Goal: Task Accomplishment & Management: Use online tool/utility

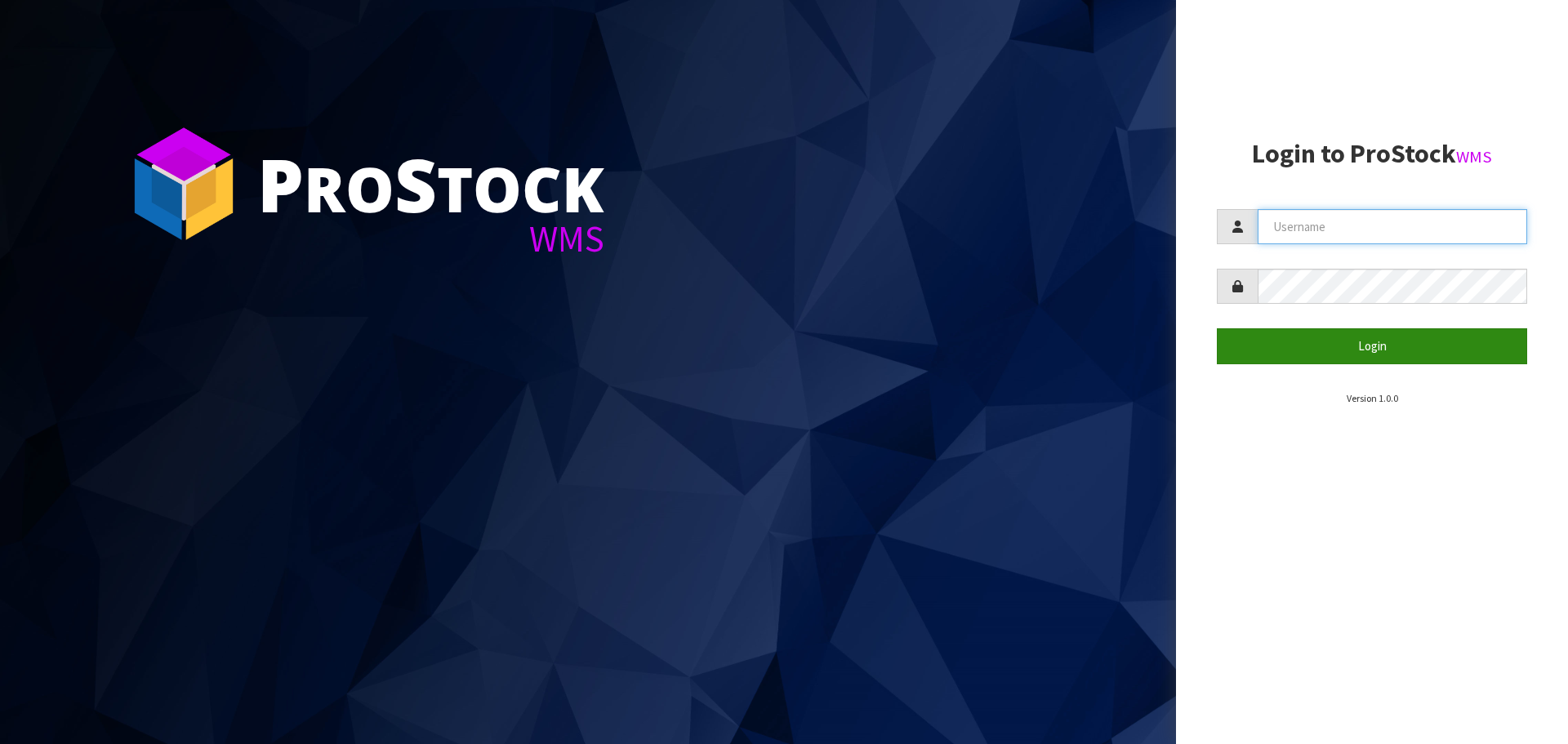
type input "[PERSON_NAME]"
click at [1390, 344] on button "Login" at bounding box center [1372, 346] width 310 height 35
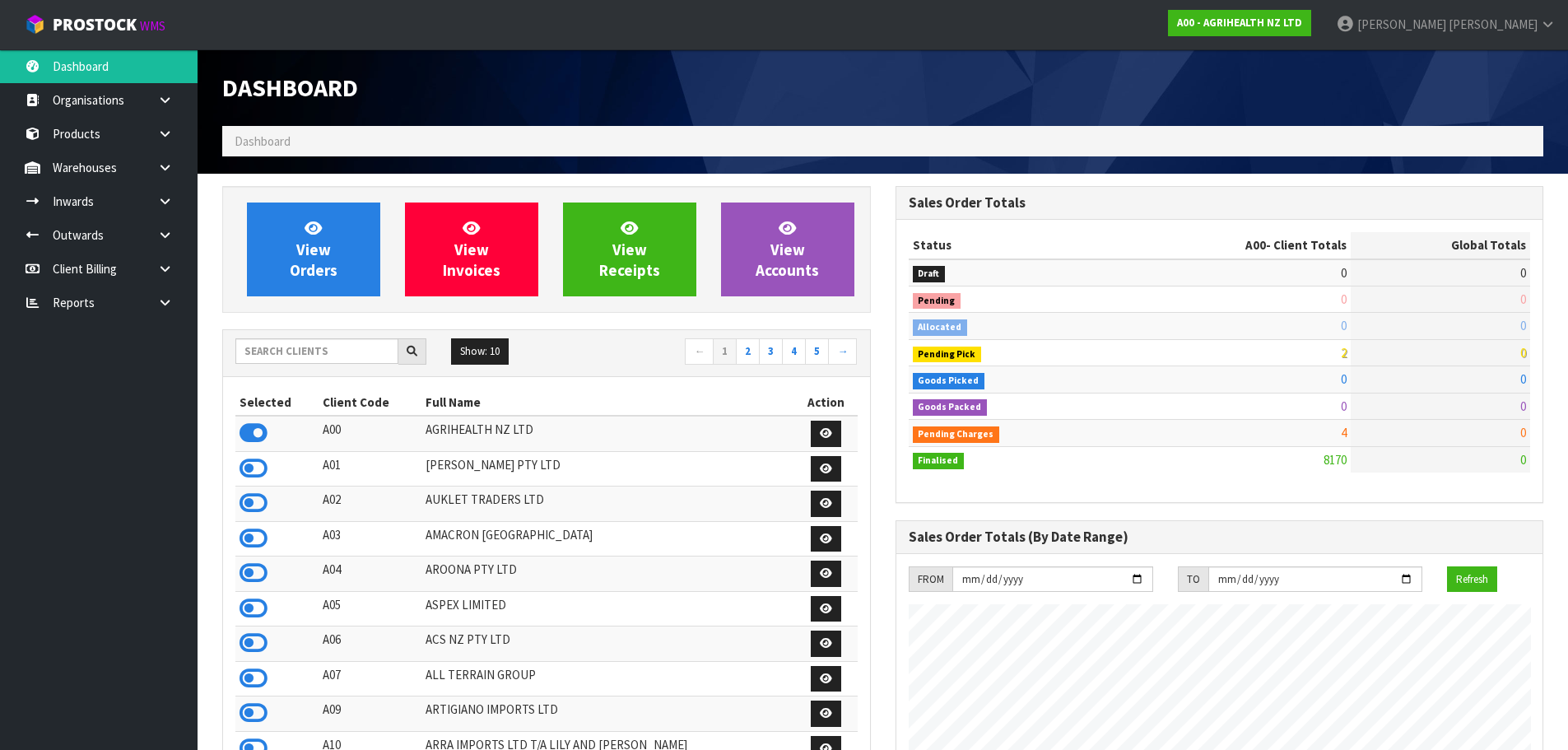
scroll to position [1247, 672]
click at [286, 357] on input "text" at bounding box center [316, 351] width 163 height 25
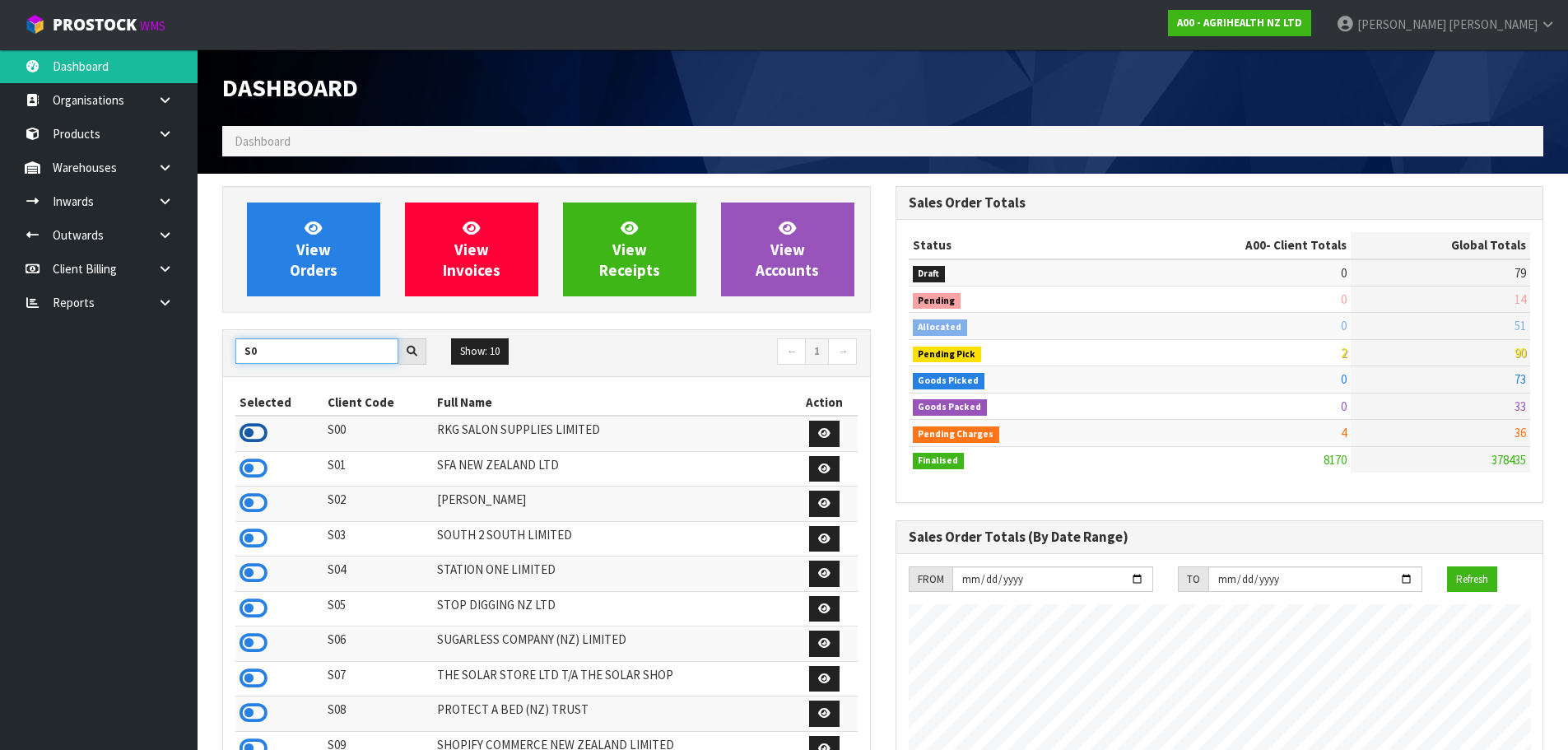
type input "S0"
click at [261, 430] on icon at bounding box center [253, 433] width 28 height 24
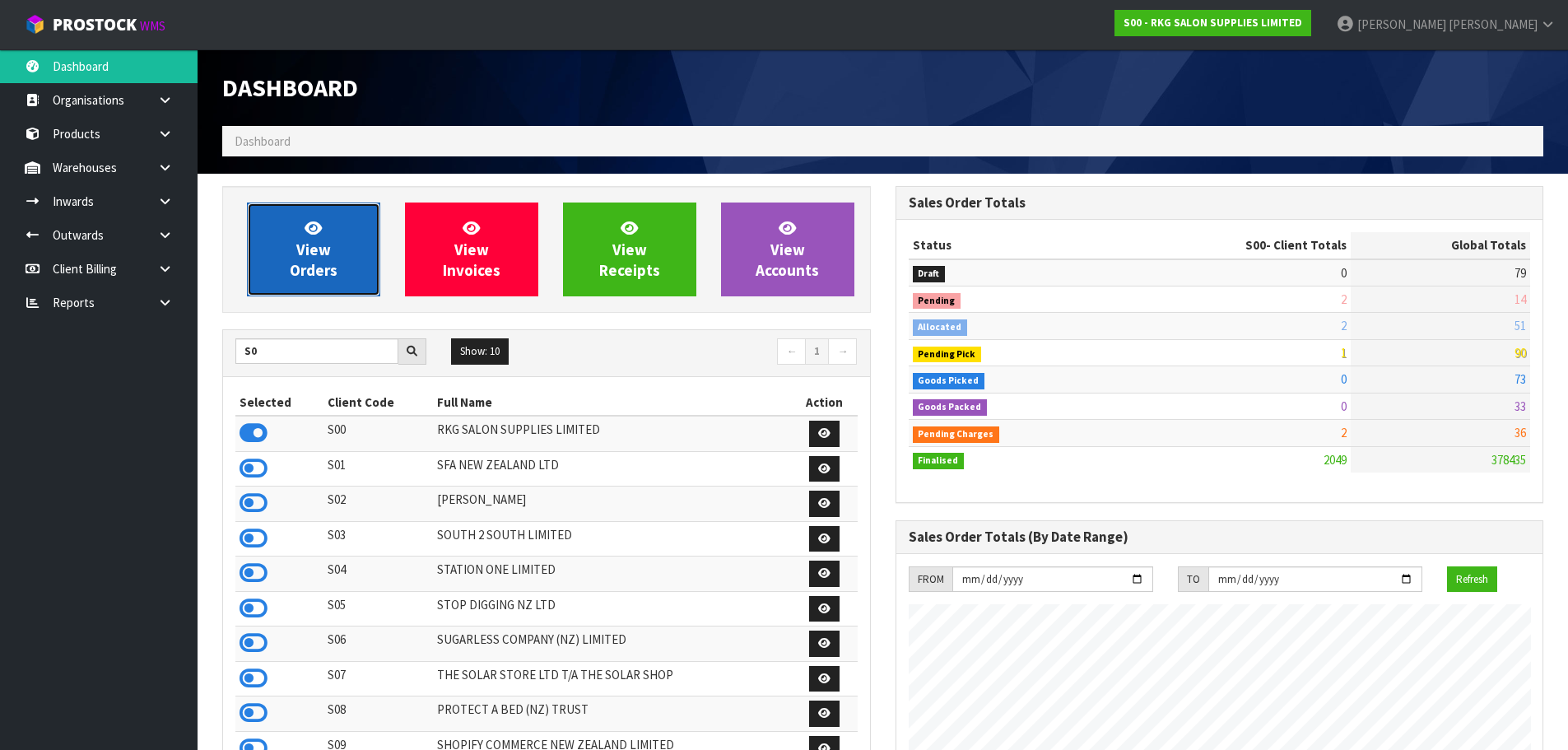
click at [322, 268] on span "View Orders" at bounding box center [313, 249] width 48 height 62
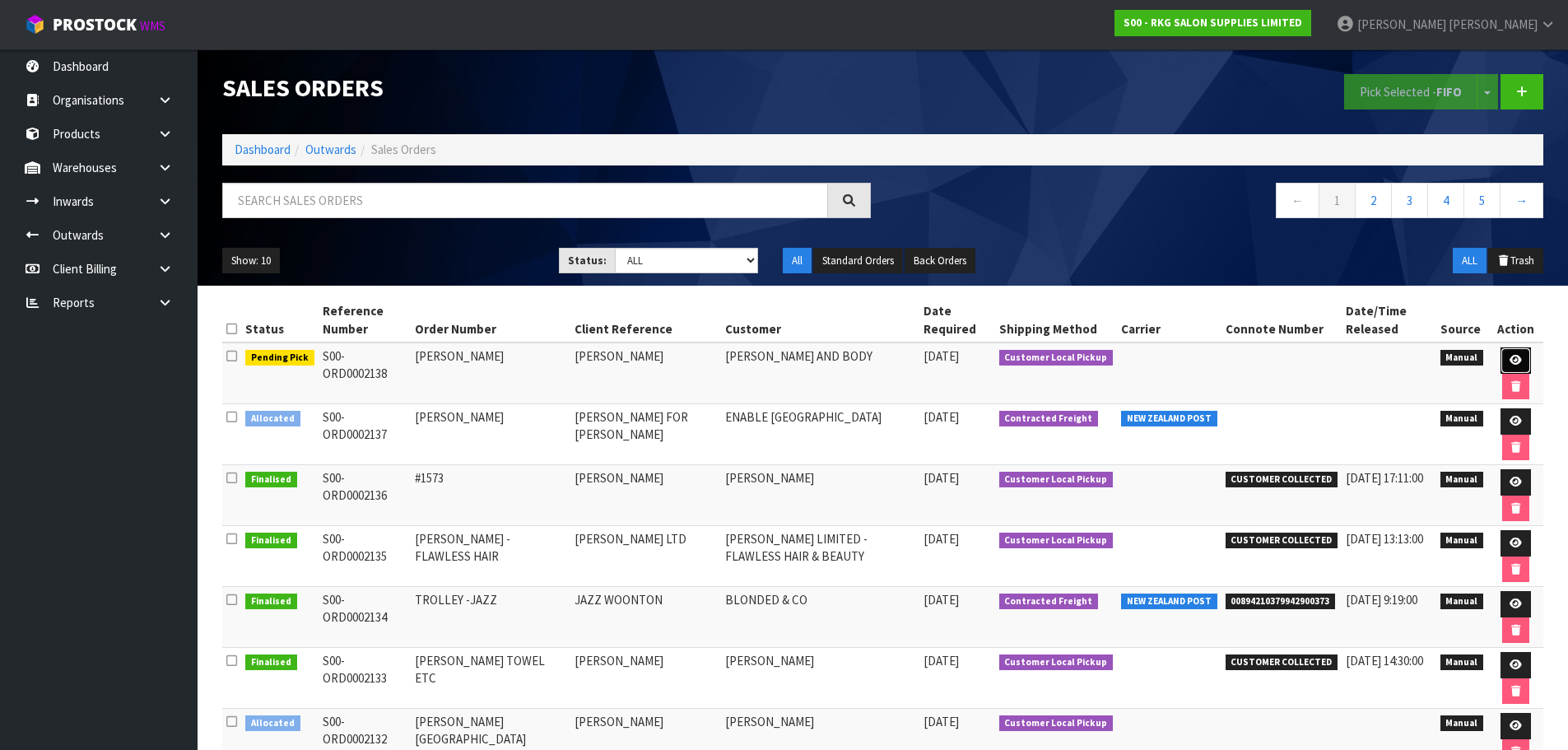
click at [1515, 359] on icon at bounding box center [1516, 360] width 12 height 10
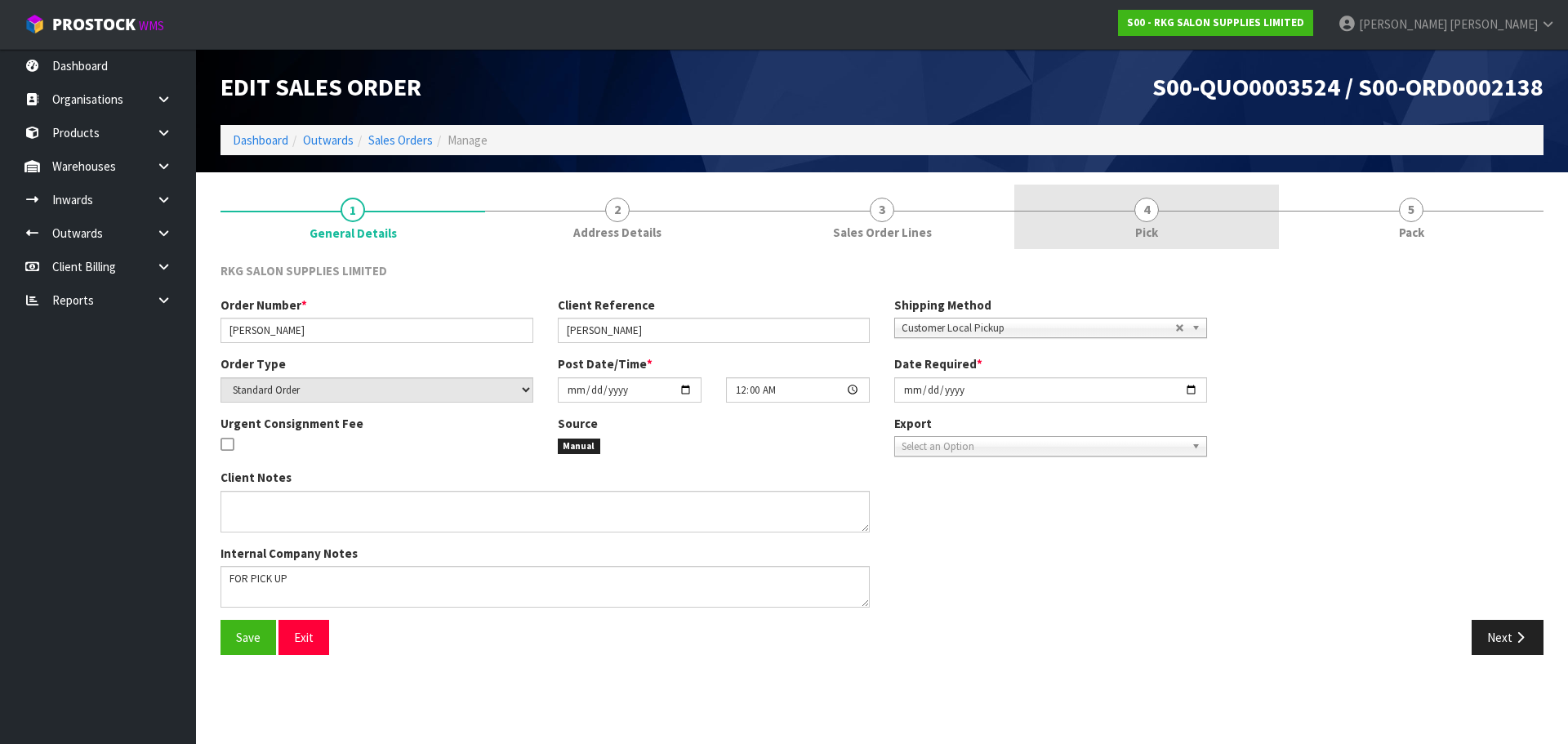
click at [1154, 214] on span "4" at bounding box center [1146, 210] width 24 height 24
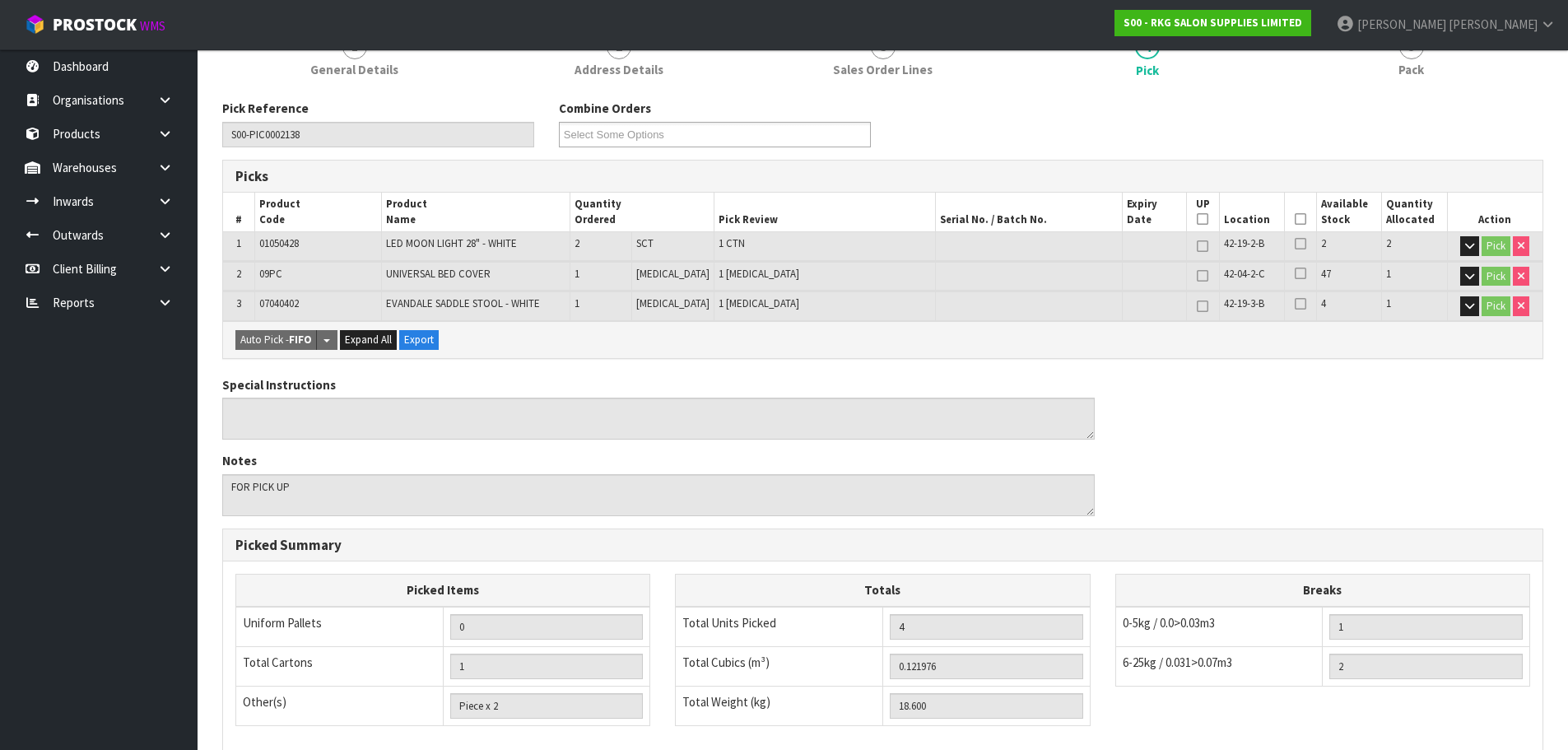
scroll to position [397, 0]
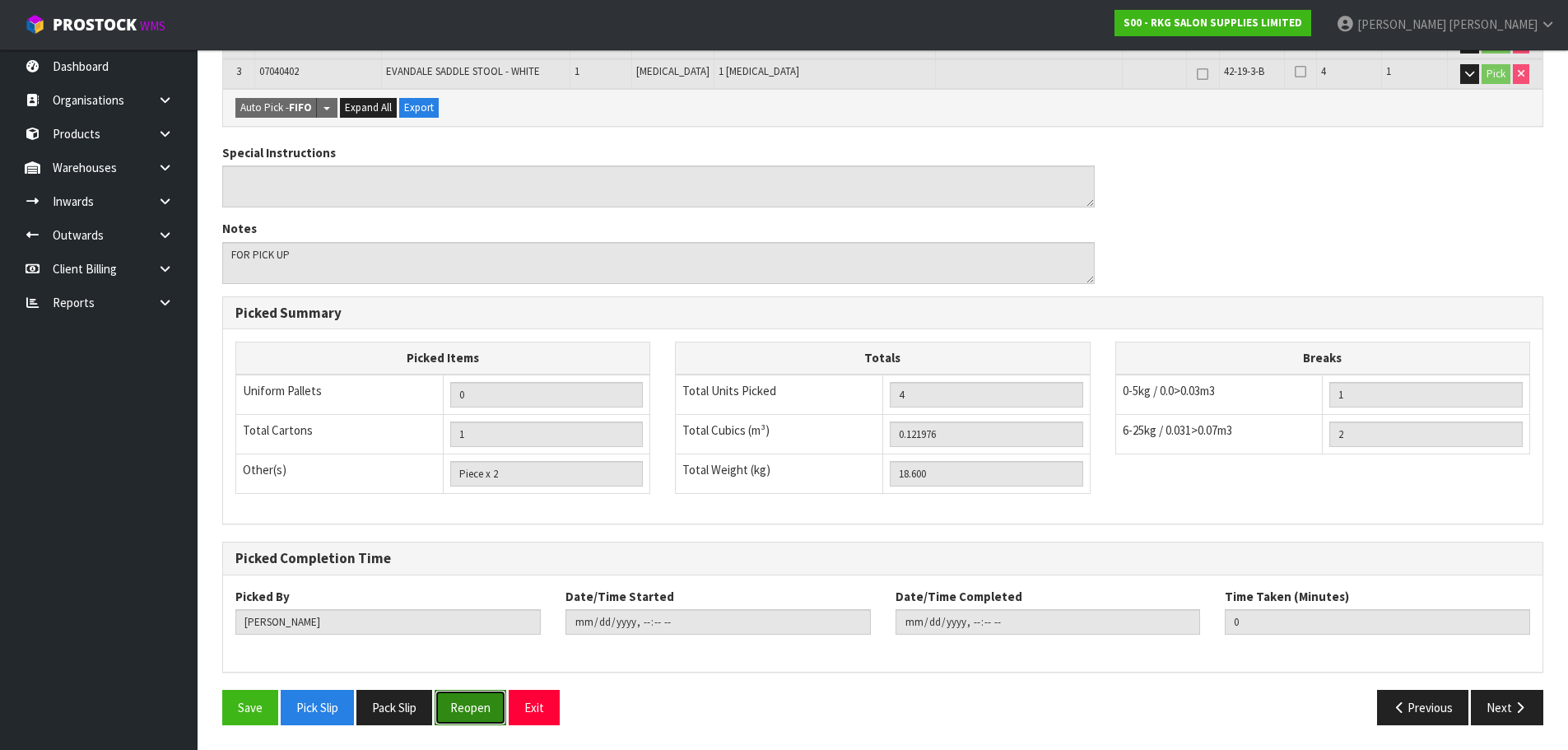
click at [490, 706] on button "Reopen" at bounding box center [470, 707] width 71 height 36
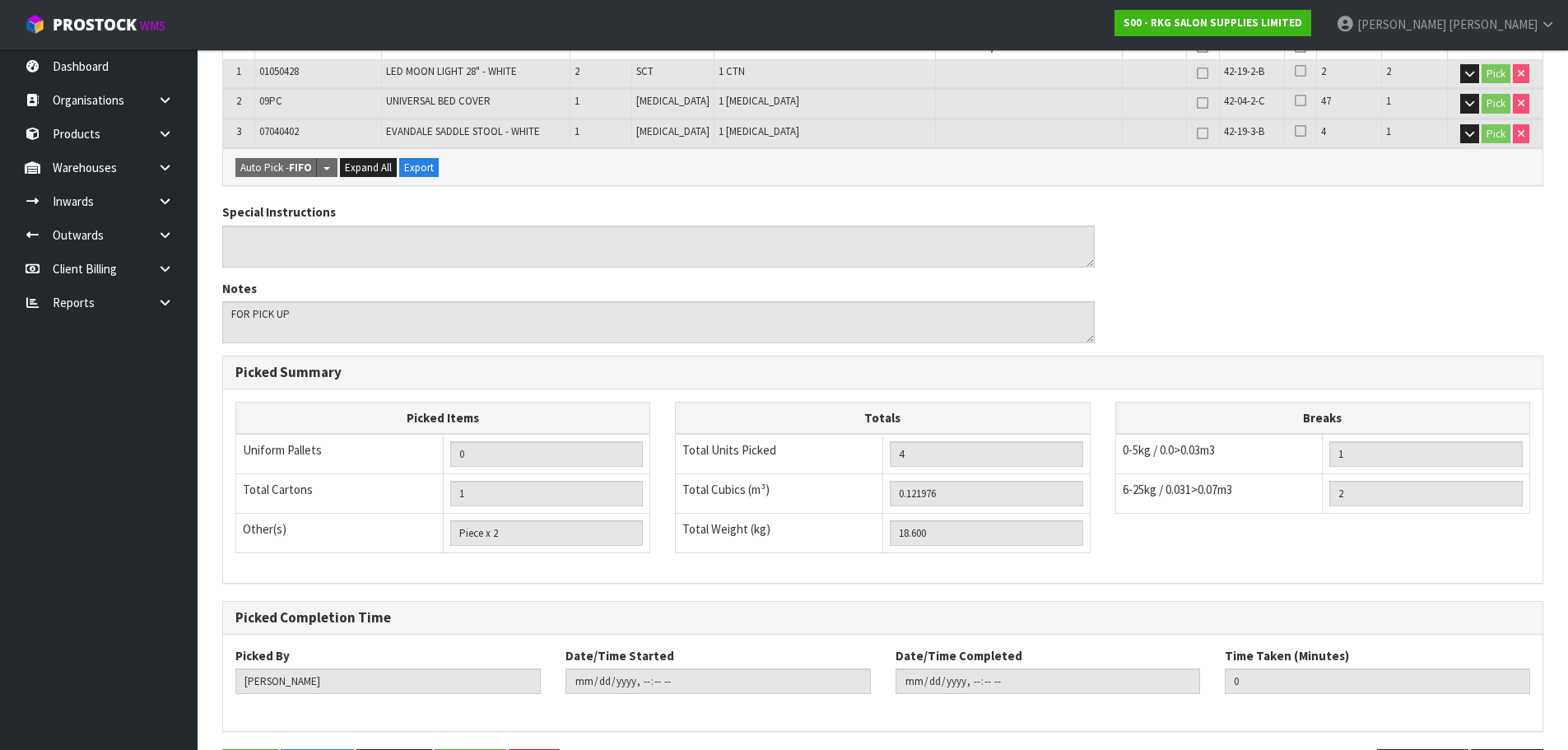
scroll to position [0, 0]
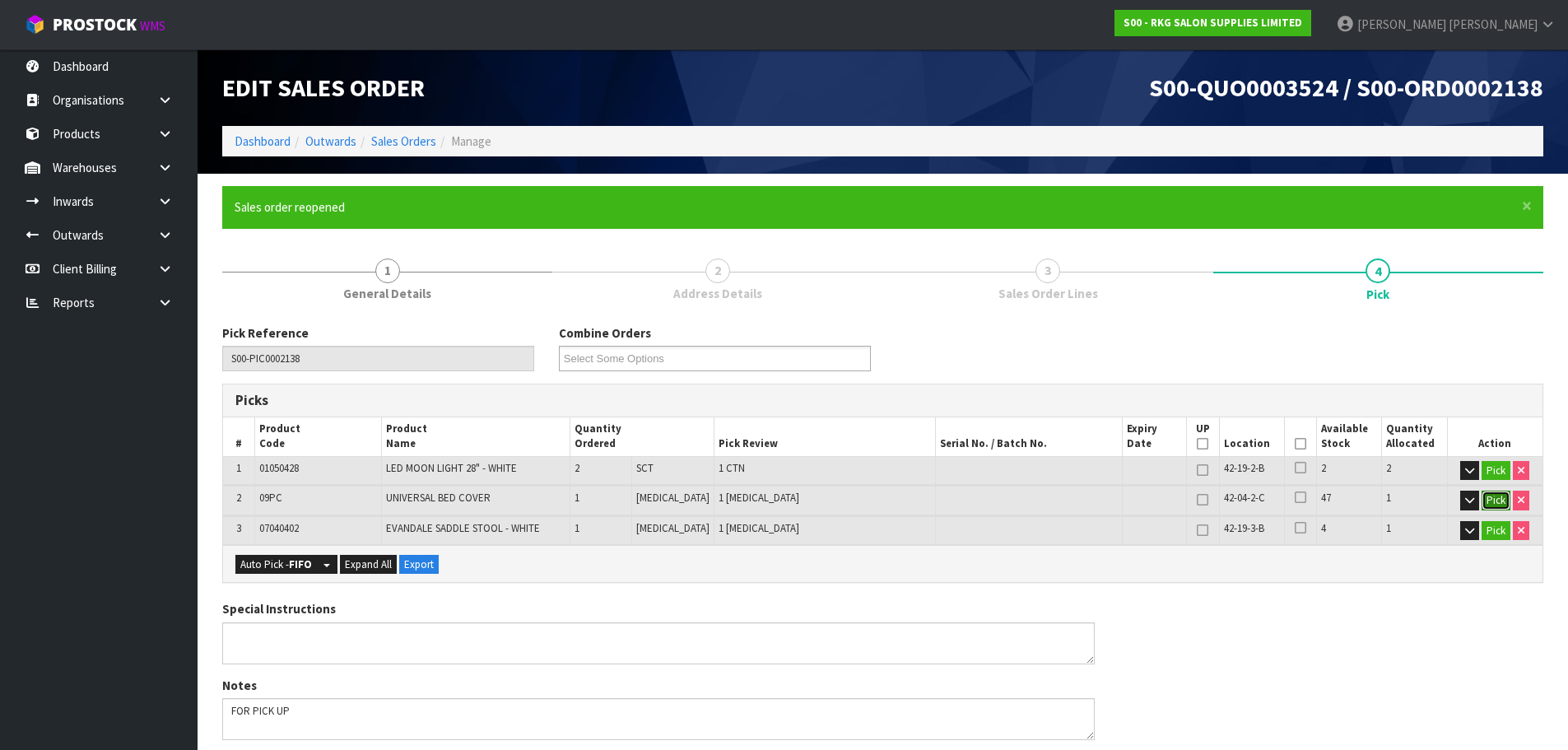
click at [1492, 496] on button "Pick" at bounding box center [1496, 500] width 29 height 20
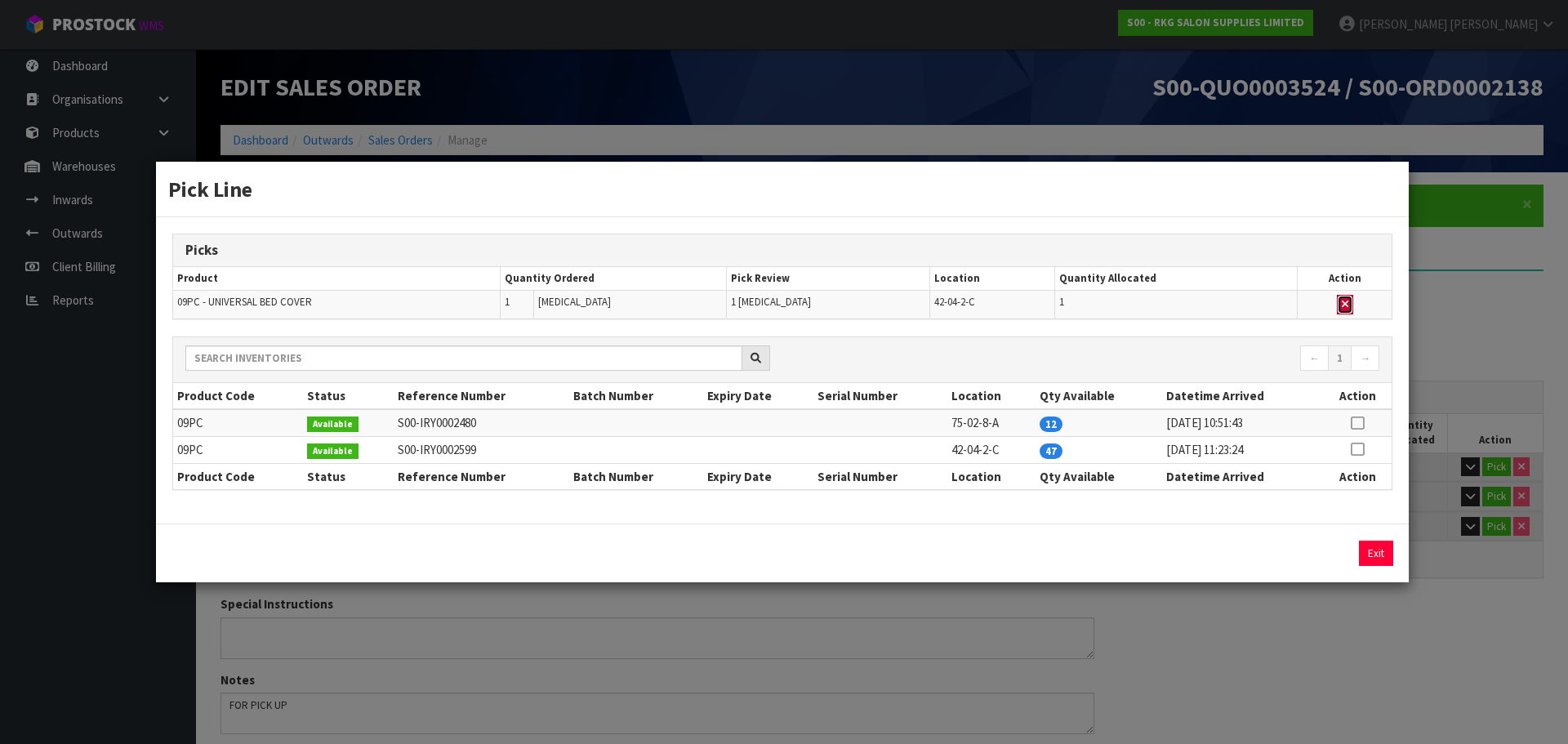
click at [1344, 305] on icon "button" at bounding box center [1345, 304] width 7 height 10
type input "Piece x 1"
type input "3"
type input "0.11744"
type input "17.95"
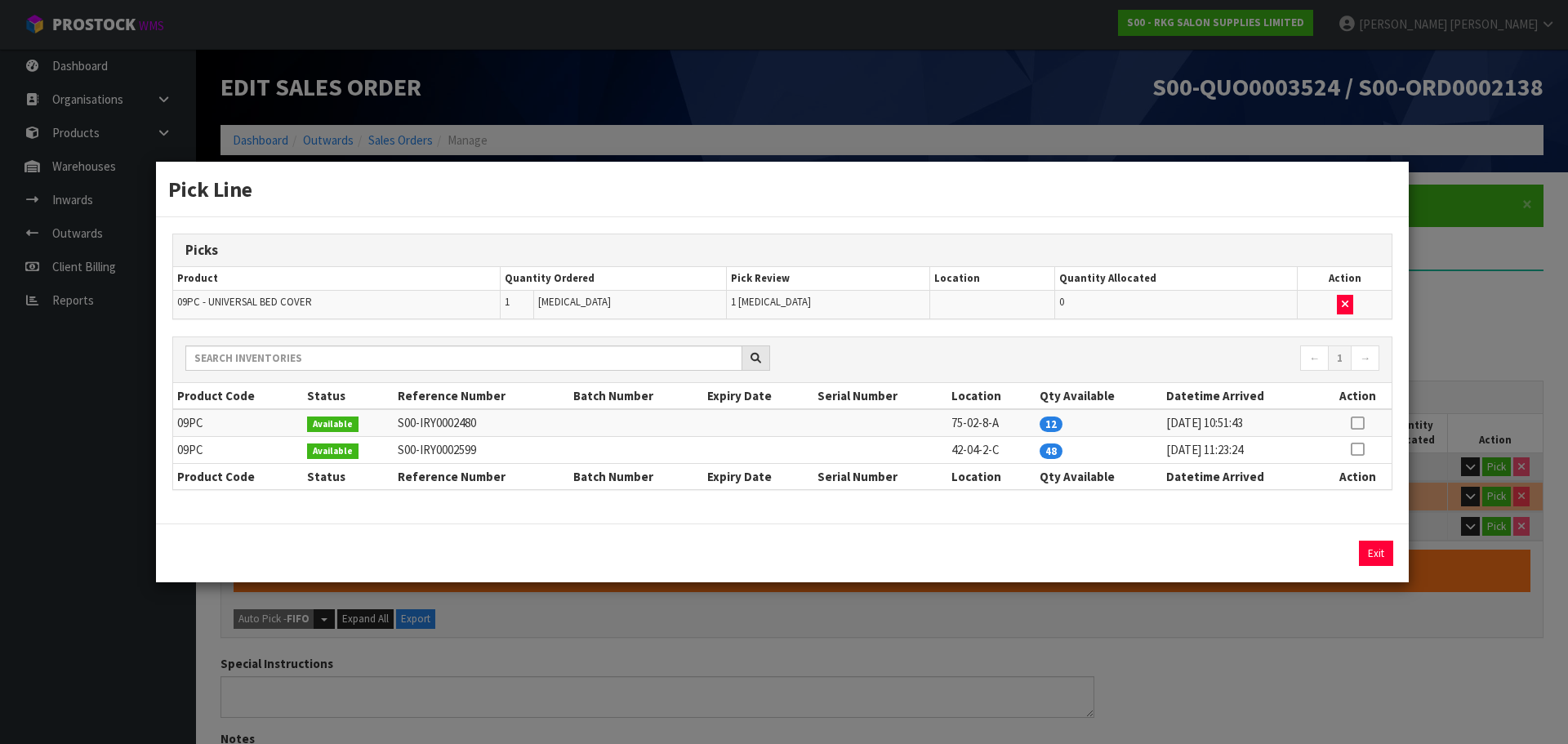
click at [1354, 423] on icon at bounding box center [1357, 423] width 13 height 1
click at [1323, 553] on button "Assign Pick" at bounding box center [1321, 553] width 67 height 25
type input "Piece x 2"
type input "4"
type input "0.121976"
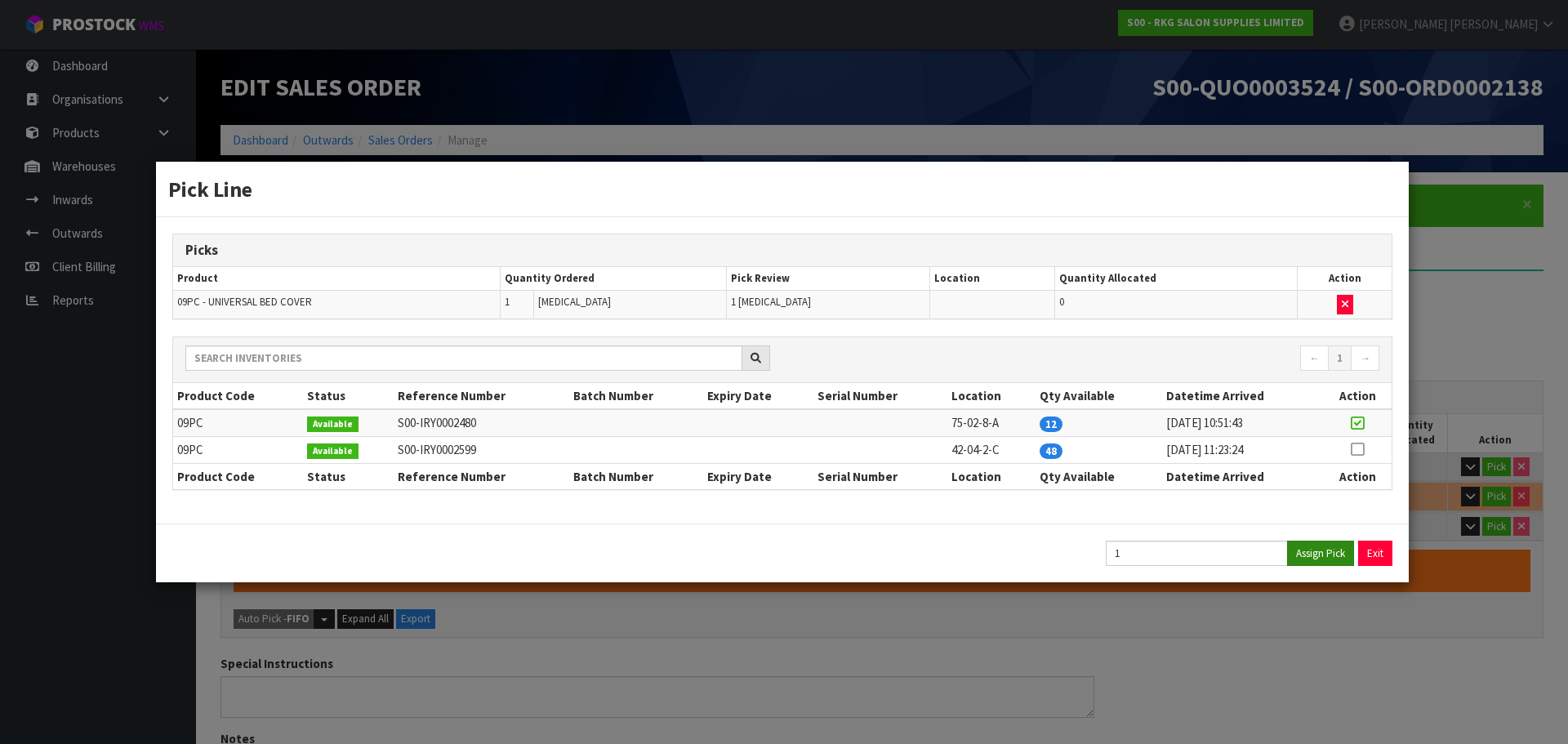
type input "18.6"
click at [1375, 554] on button "Exit" at bounding box center [1376, 553] width 35 height 25
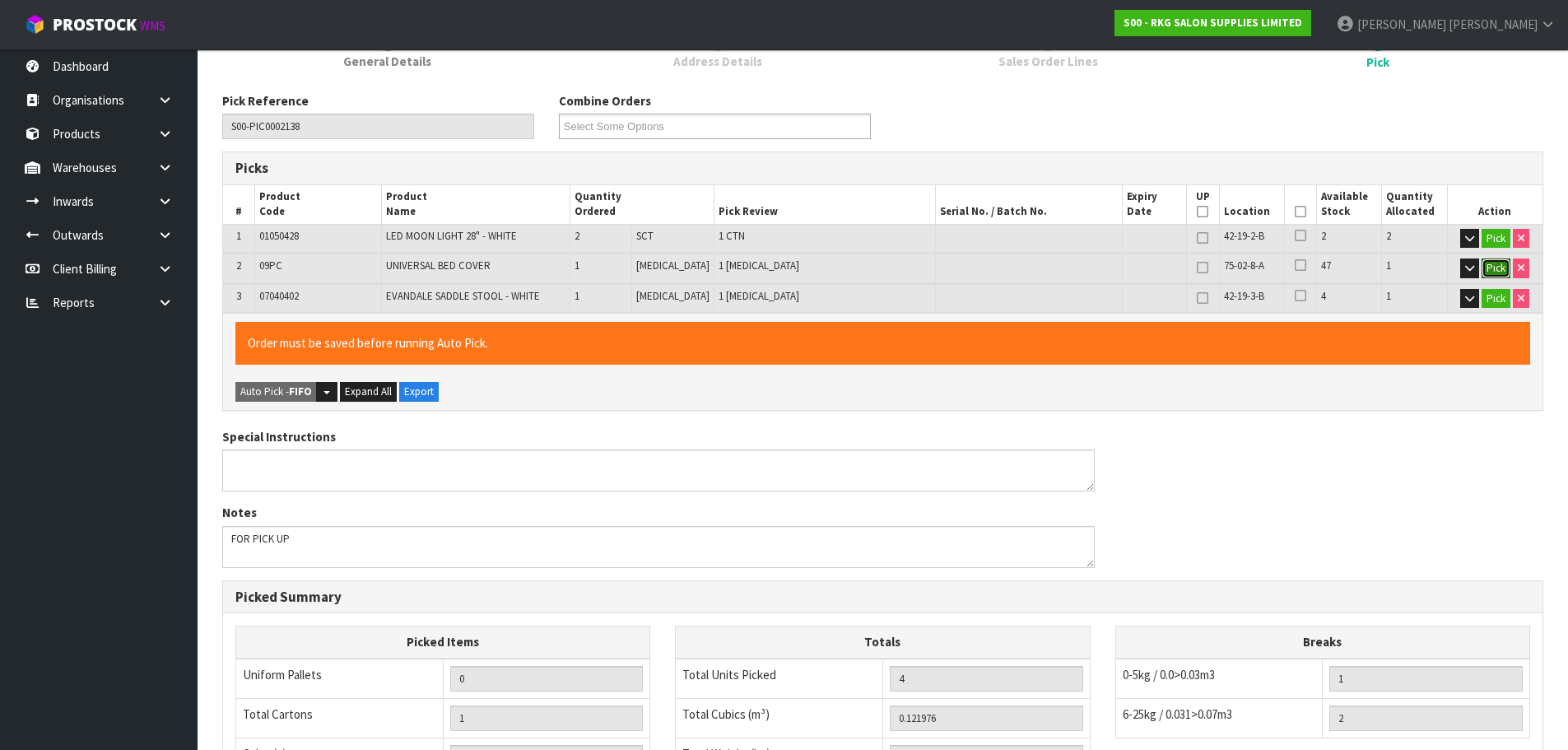
scroll to position [247, 0]
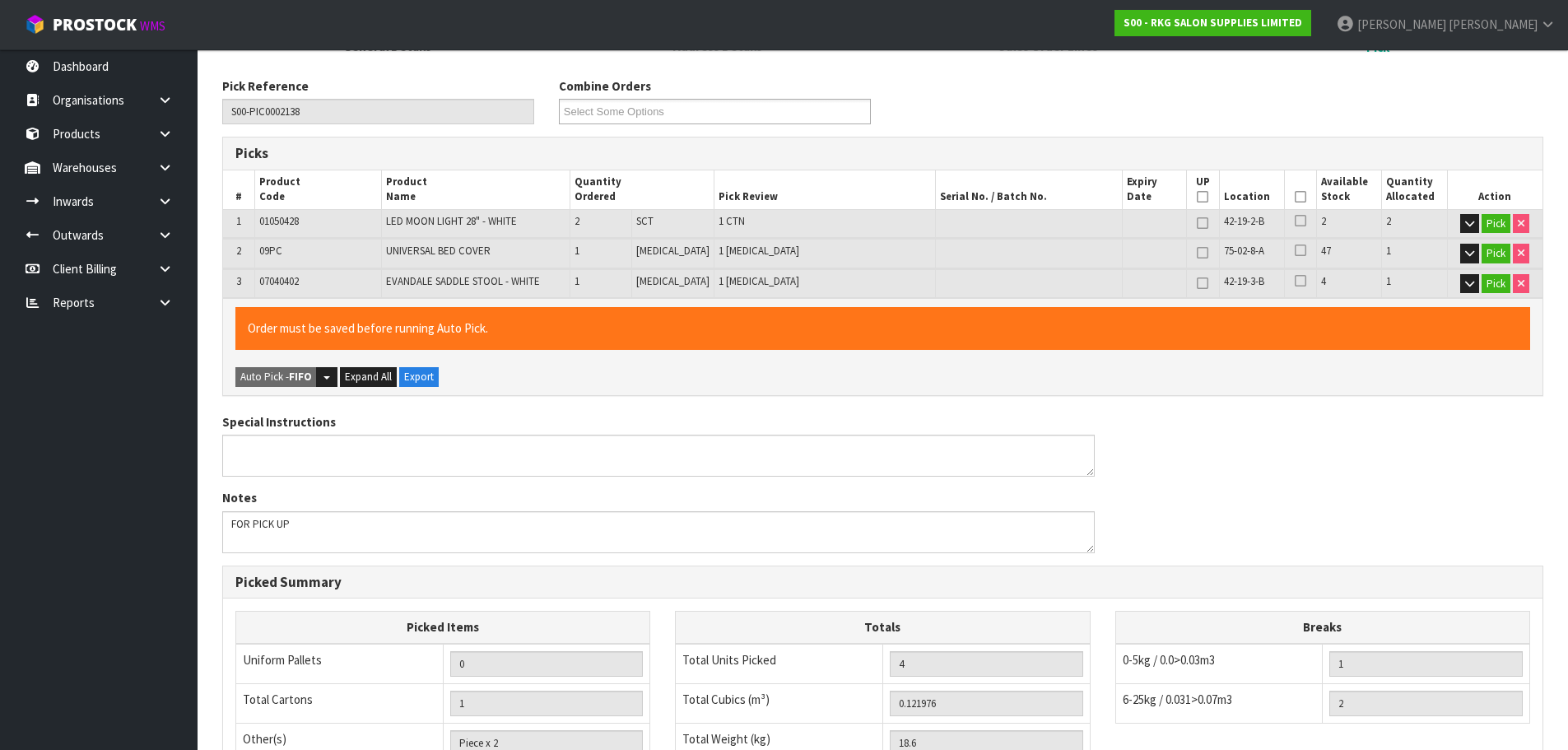
click at [1295, 198] on icon at bounding box center [1300, 197] width 11 height 1
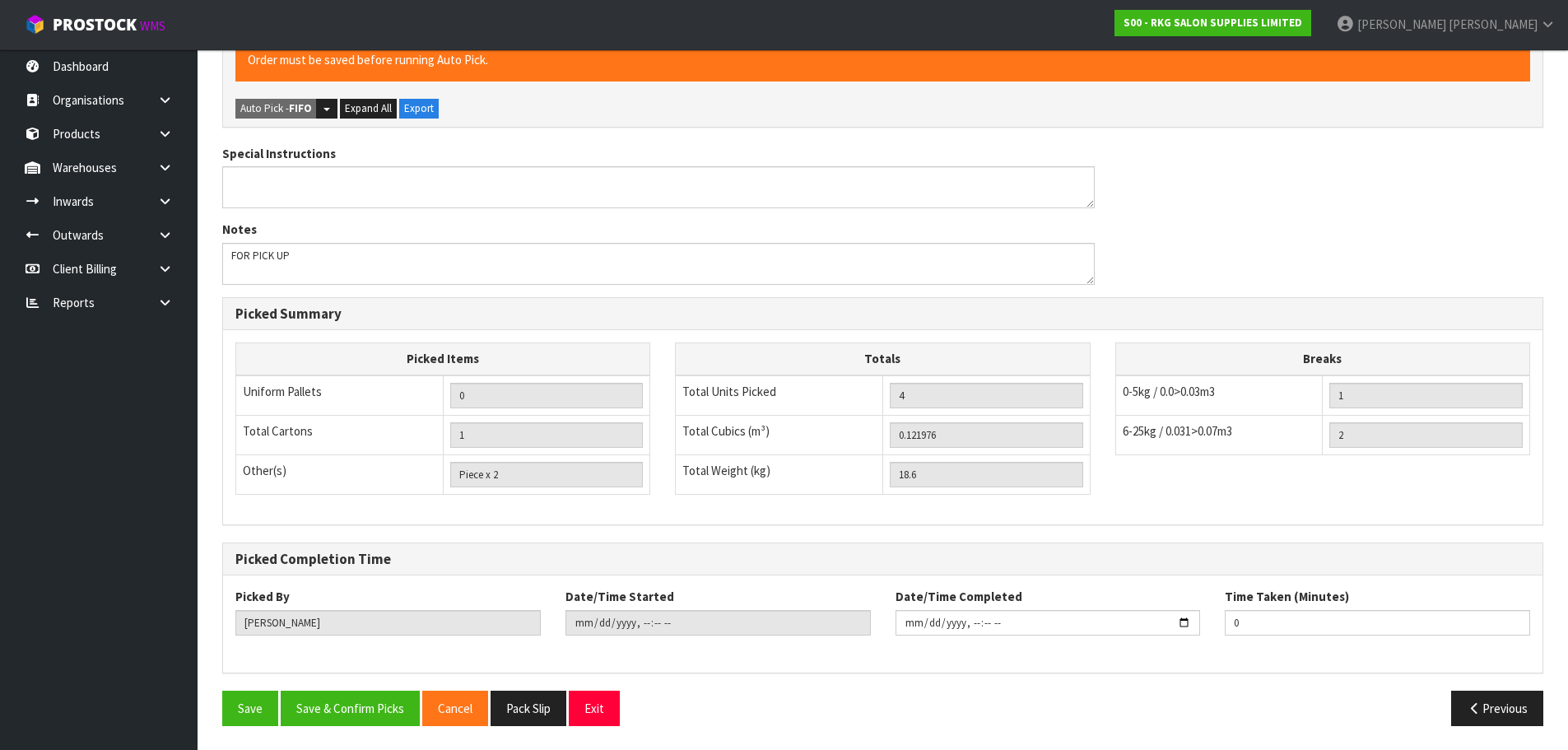
scroll to position [517, 0]
click at [352, 707] on button "Save & Confirm Picks" at bounding box center [350, 707] width 139 height 36
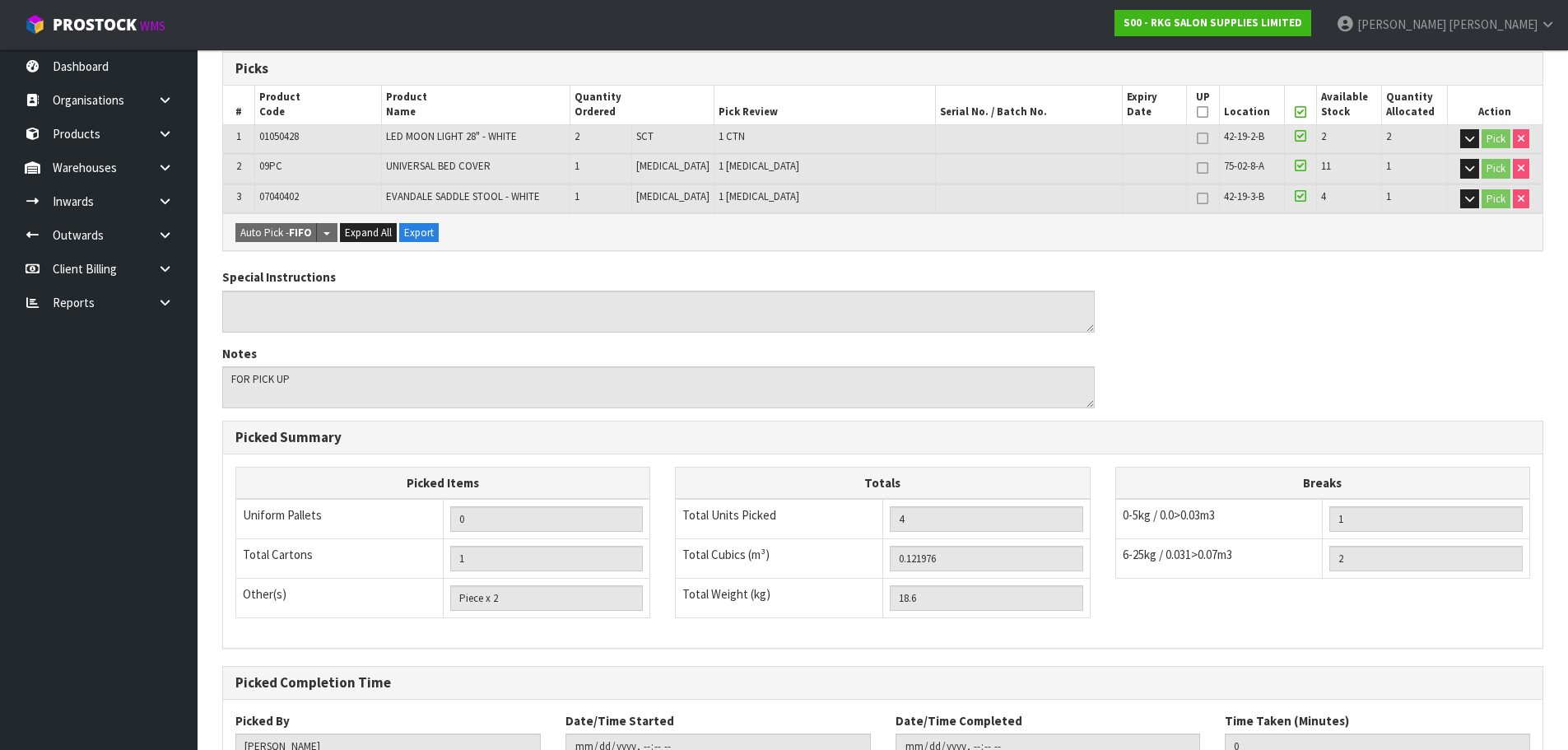
scroll to position [457, 0]
